Goal: Task Accomplishment & Management: Manage account settings

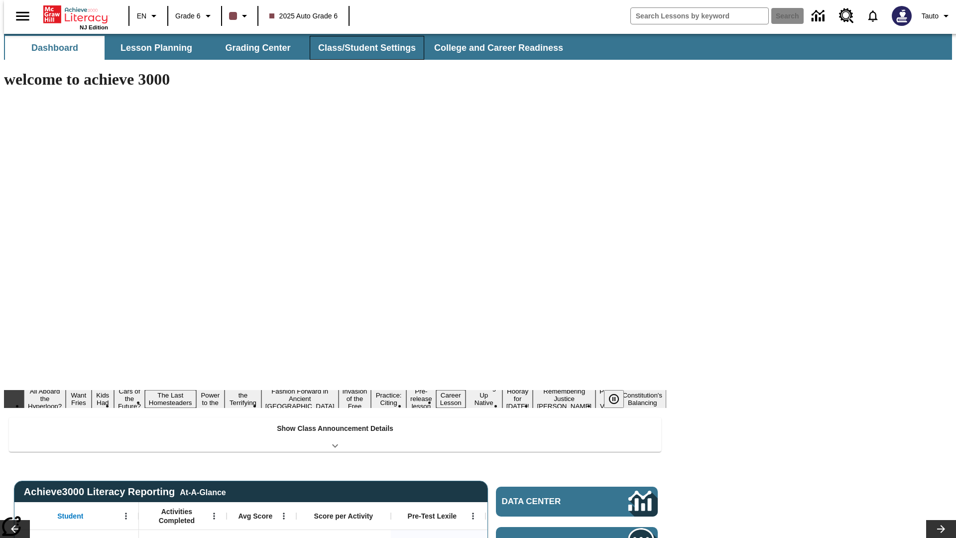
click at [361, 48] on button "Class/Student Settings" at bounding box center [367, 48] width 115 height 24
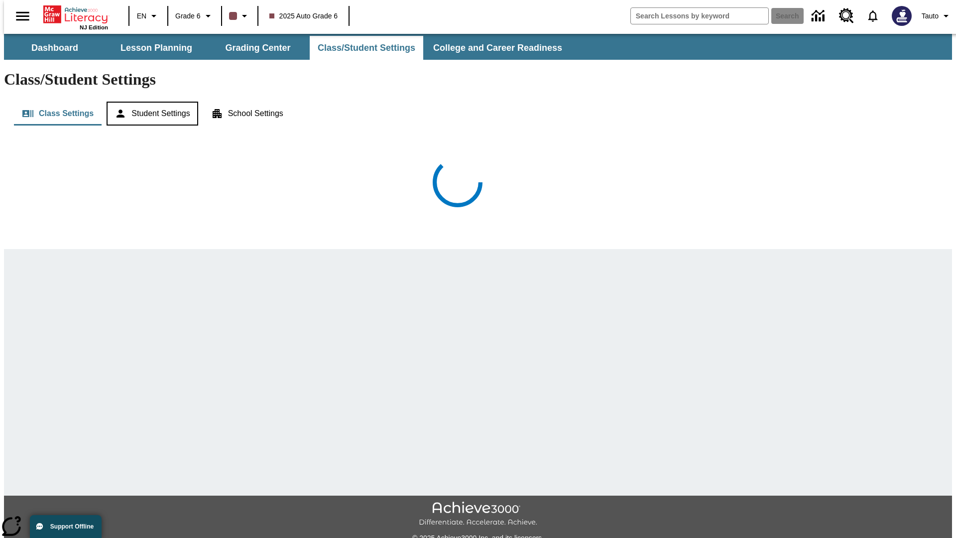
click at [150, 102] on button "Student Settings" at bounding box center [152, 114] width 91 height 24
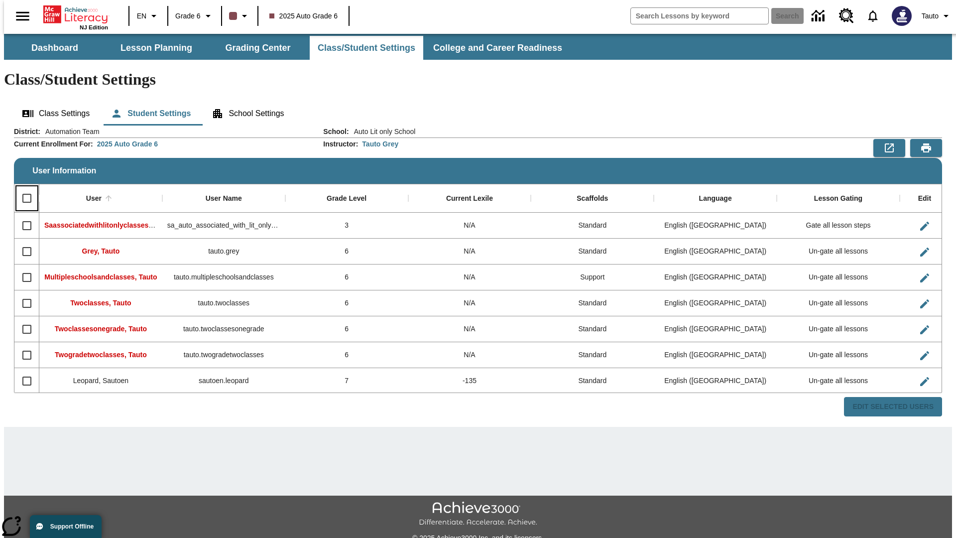
click at [22, 188] on input "Select all rows" at bounding box center [26, 198] width 21 height 21
checkbox input "true"
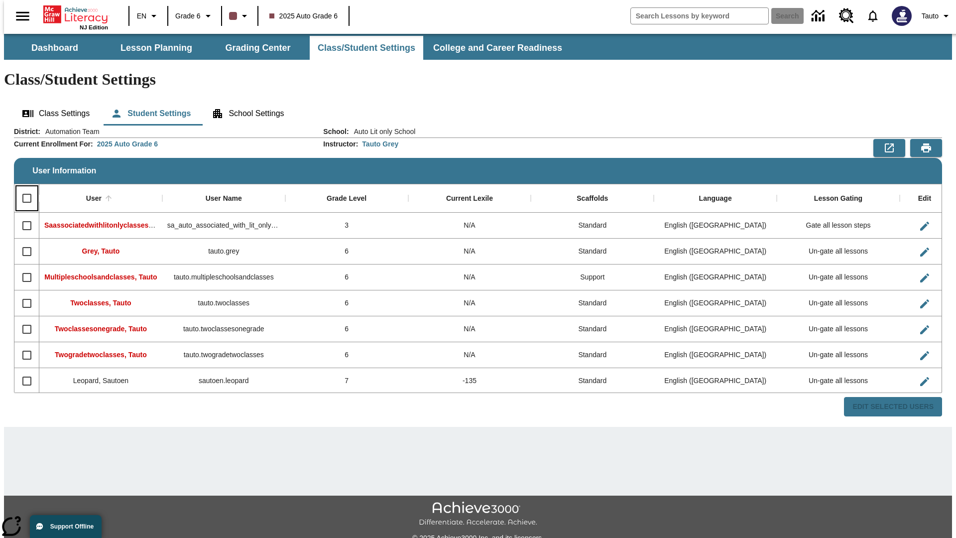
checkbox input "true"
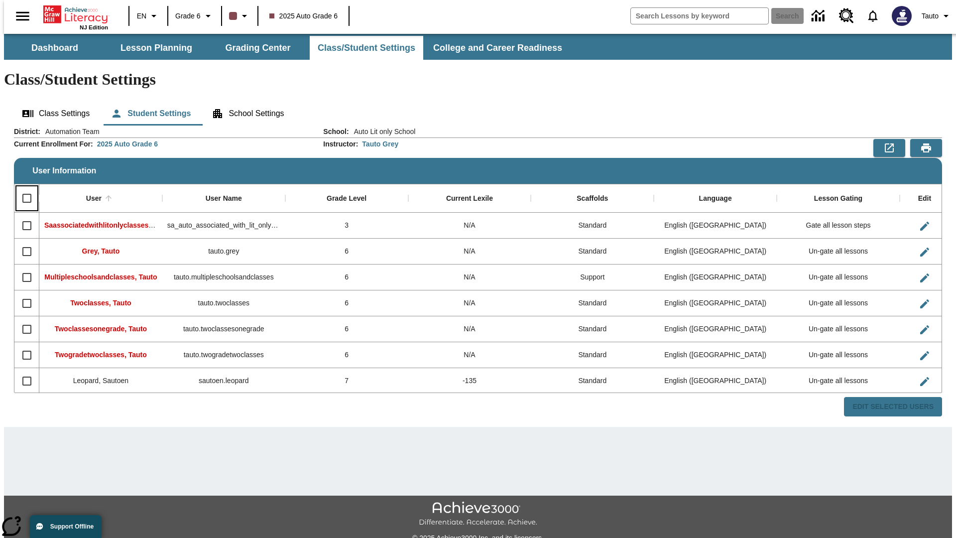
checkbox input "true"
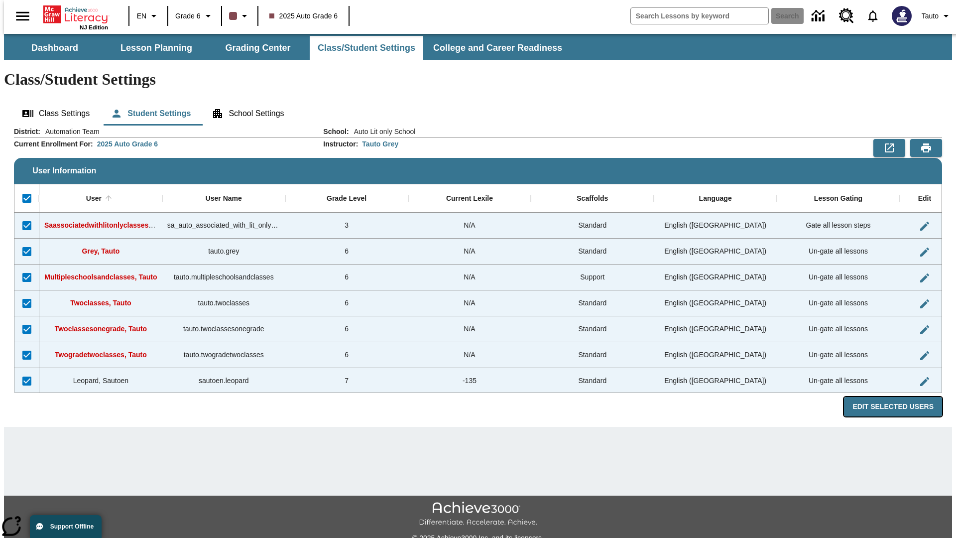
click at [901, 397] on button "Edit Selected Users" at bounding box center [893, 406] width 98 height 19
